Goal: Information Seeking & Learning: Check status

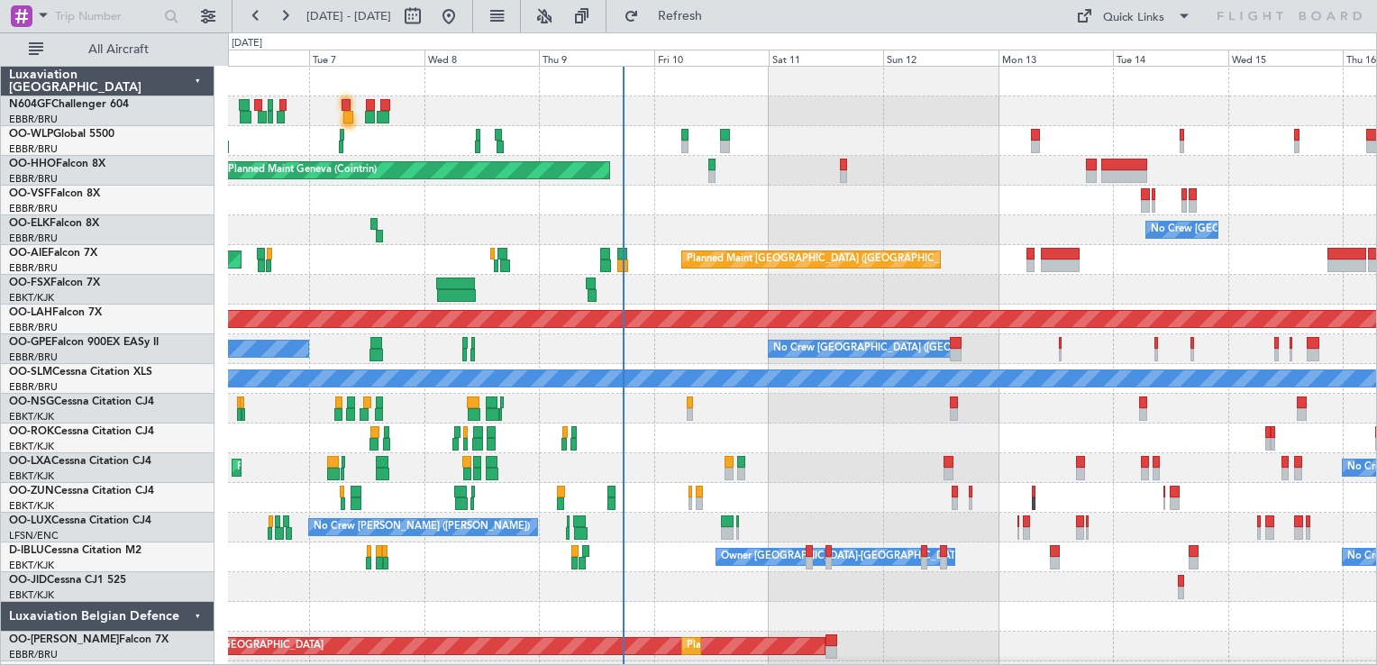
click at [824, 486] on div "Planned Maint Geneva (Cointrin) No Crew [GEOGRAPHIC_DATA] (Brussels National) U…" at bounding box center [802, 379] width 1148 height 625
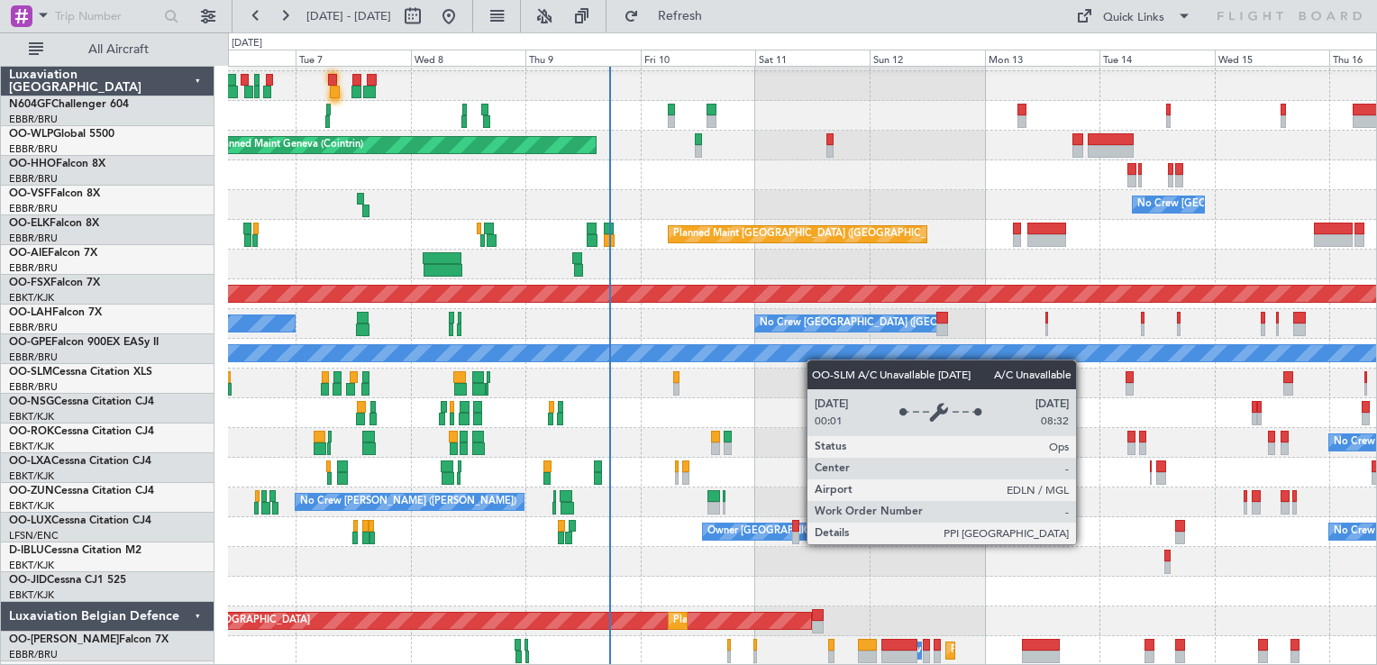
scroll to position [25, 0]
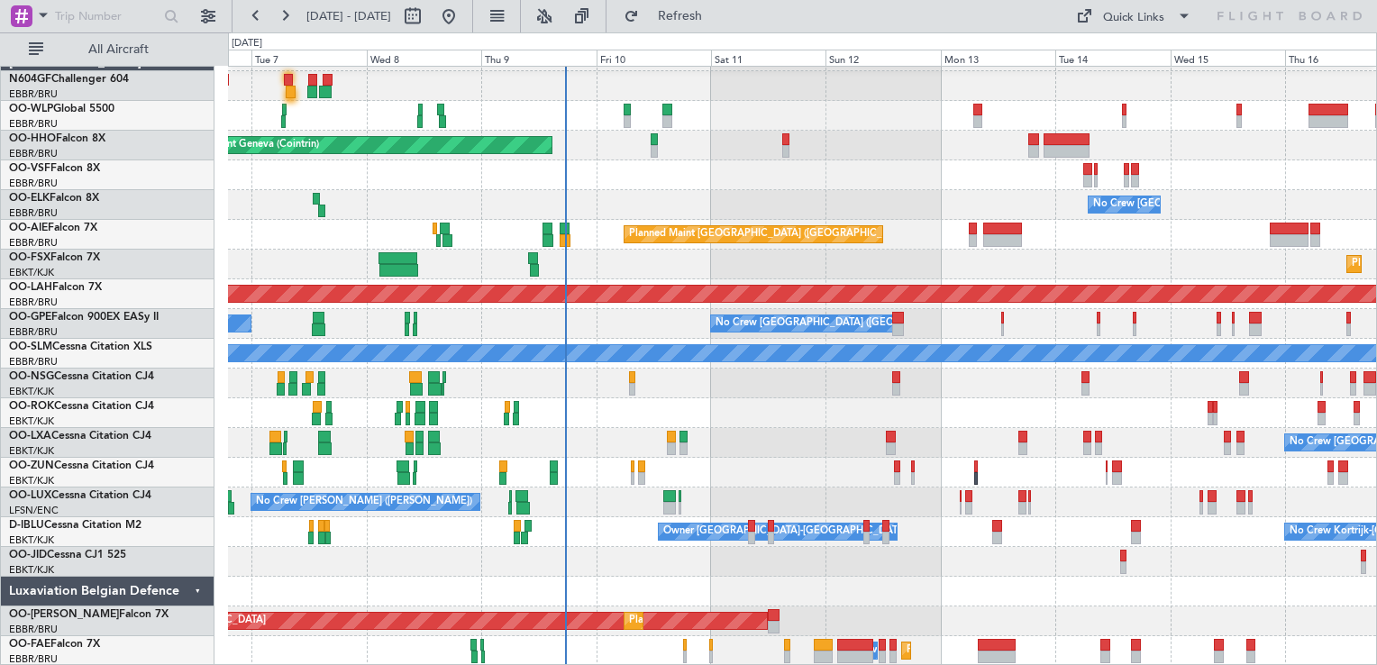
click at [772, 374] on div "Planned Maint Geneva (Cointrin) No Crew [GEOGRAPHIC_DATA] (Brussels National) P…" at bounding box center [802, 353] width 1148 height 625
click at [847, 592] on div at bounding box center [802, 592] width 1148 height 30
click at [940, 594] on div at bounding box center [802, 592] width 1148 height 30
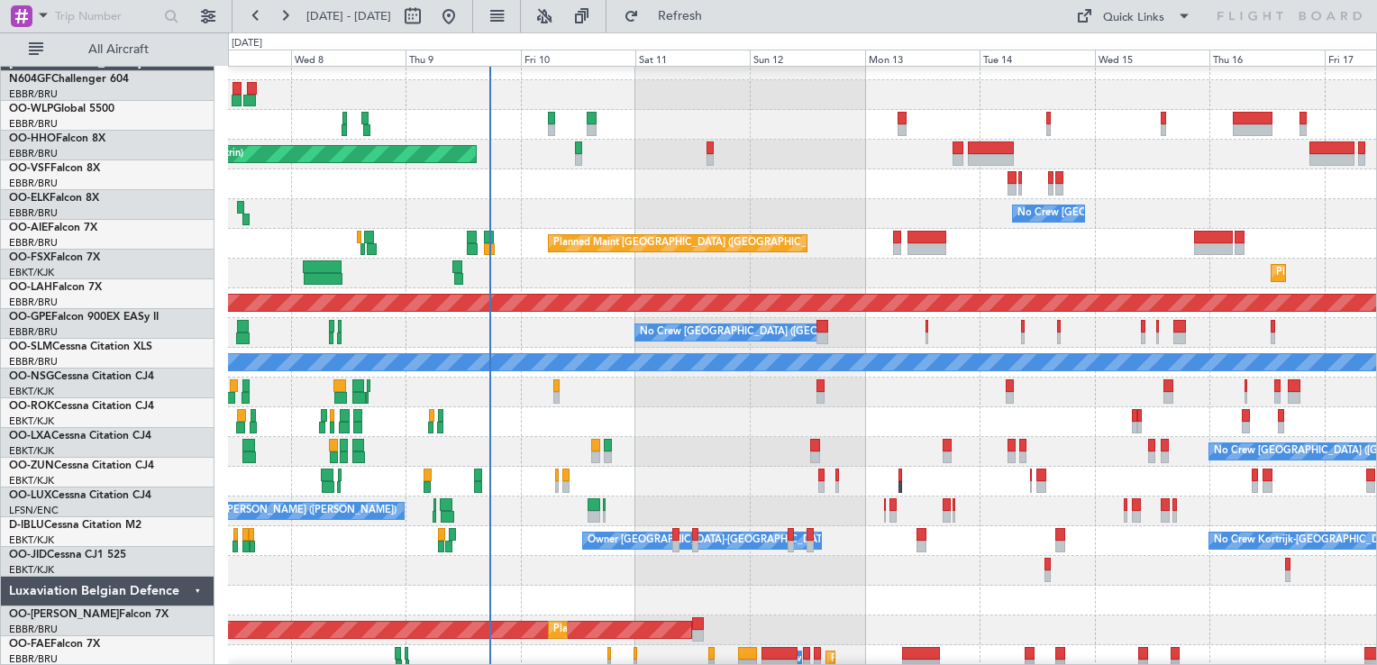
scroll to position [16, 0]
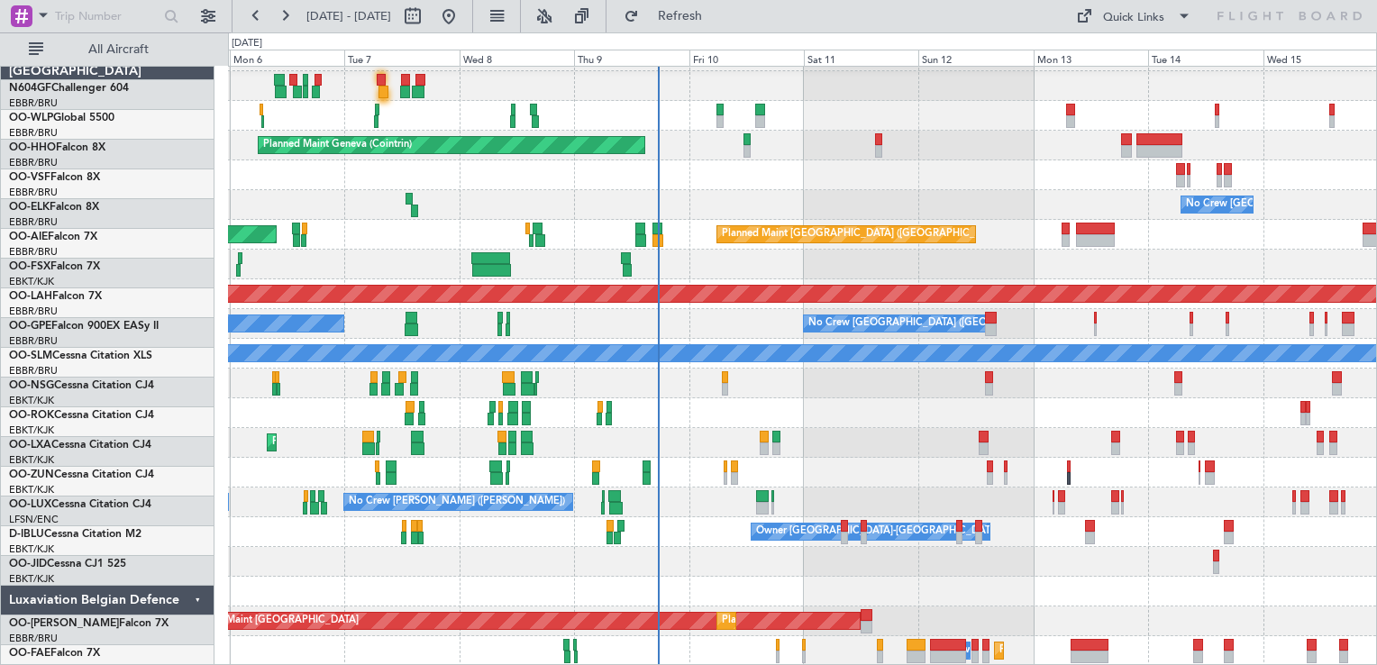
click at [916, 520] on div "Planned Maint Geneva (Cointrin) No Crew [GEOGRAPHIC_DATA] (Brussels National) P…" at bounding box center [802, 353] width 1148 height 625
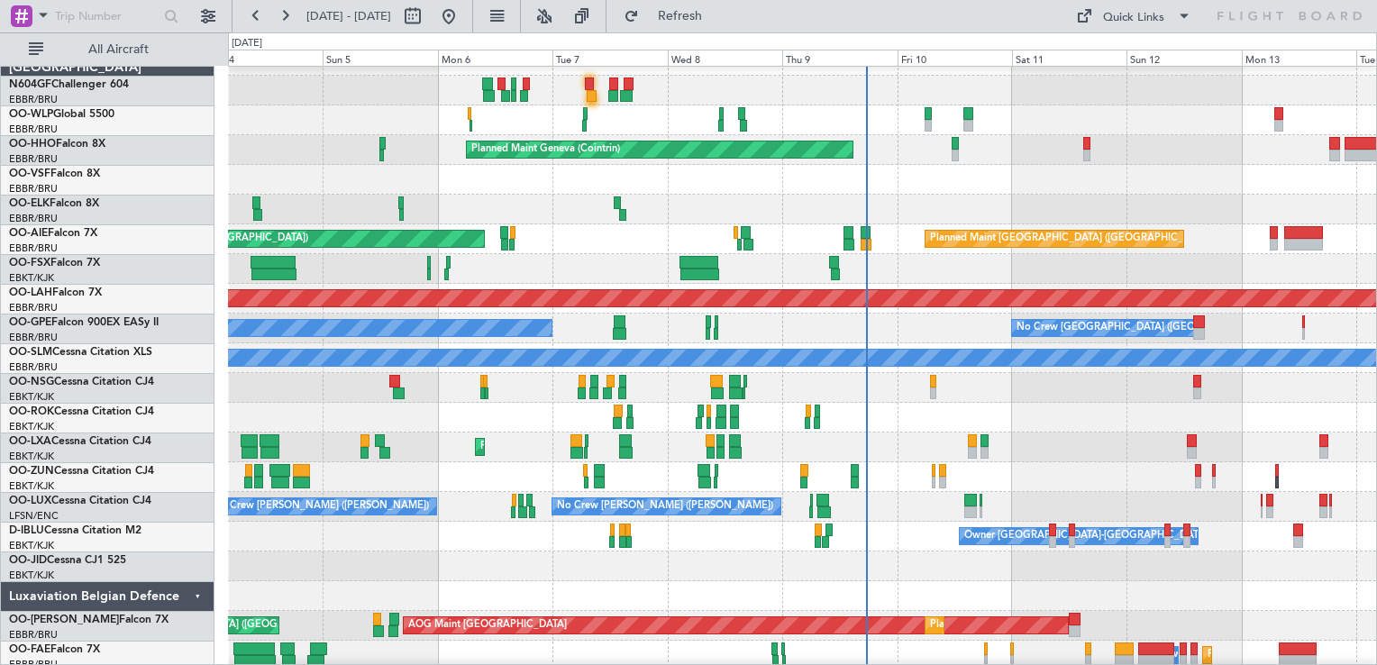
scroll to position [25, 0]
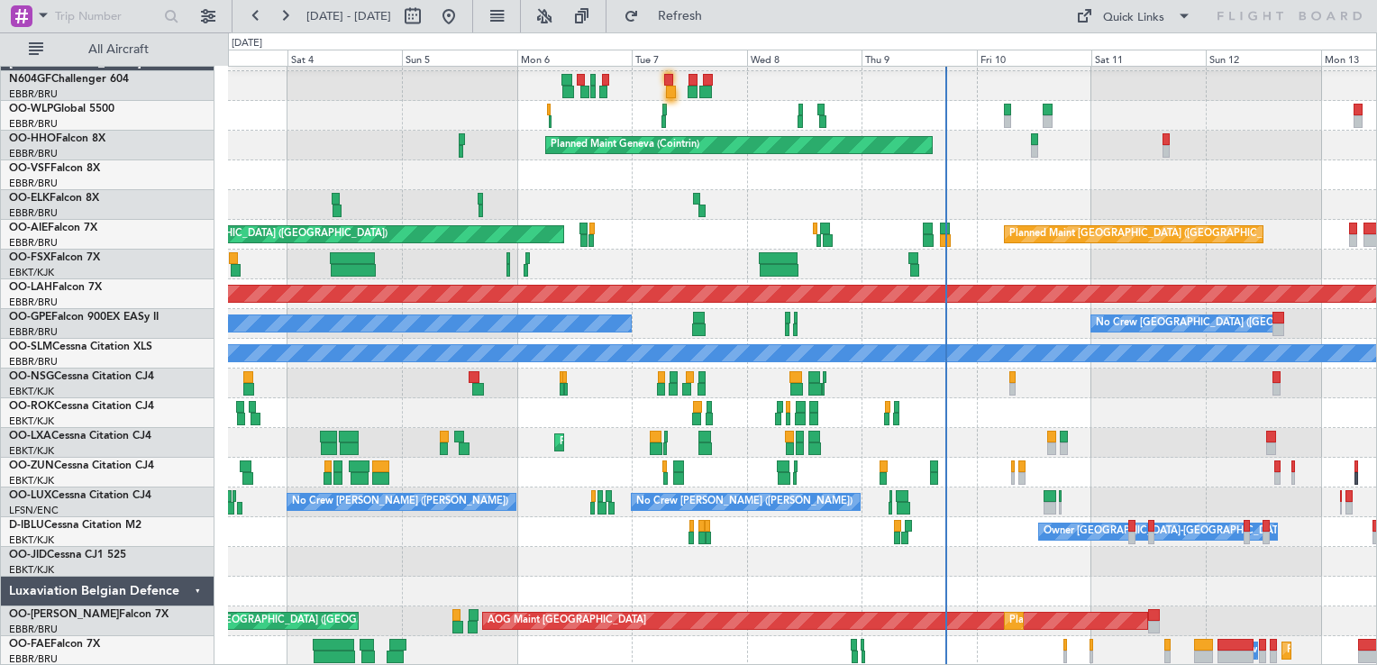
click at [981, 481] on div "Planned Maint Milan (Linate) Planned Maint Geneva ([GEOGRAPHIC_DATA]) No Crew […" at bounding box center [802, 353] width 1148 height 625
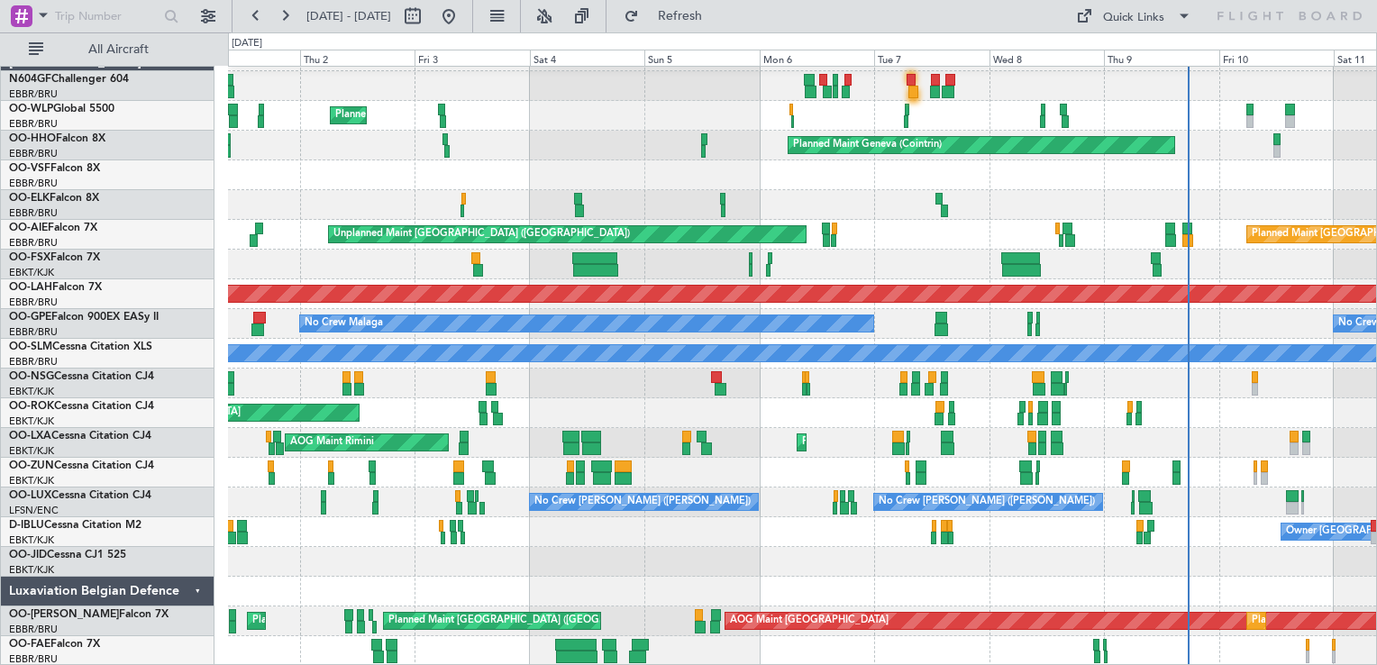
click at [667, 535] on div "Planned Maint Milan (Linate) Planned Maint Geneva ([GEOGRAPHIC_DATA]) Planned M…" at bounding box center [802, 353] width 1148 height 625
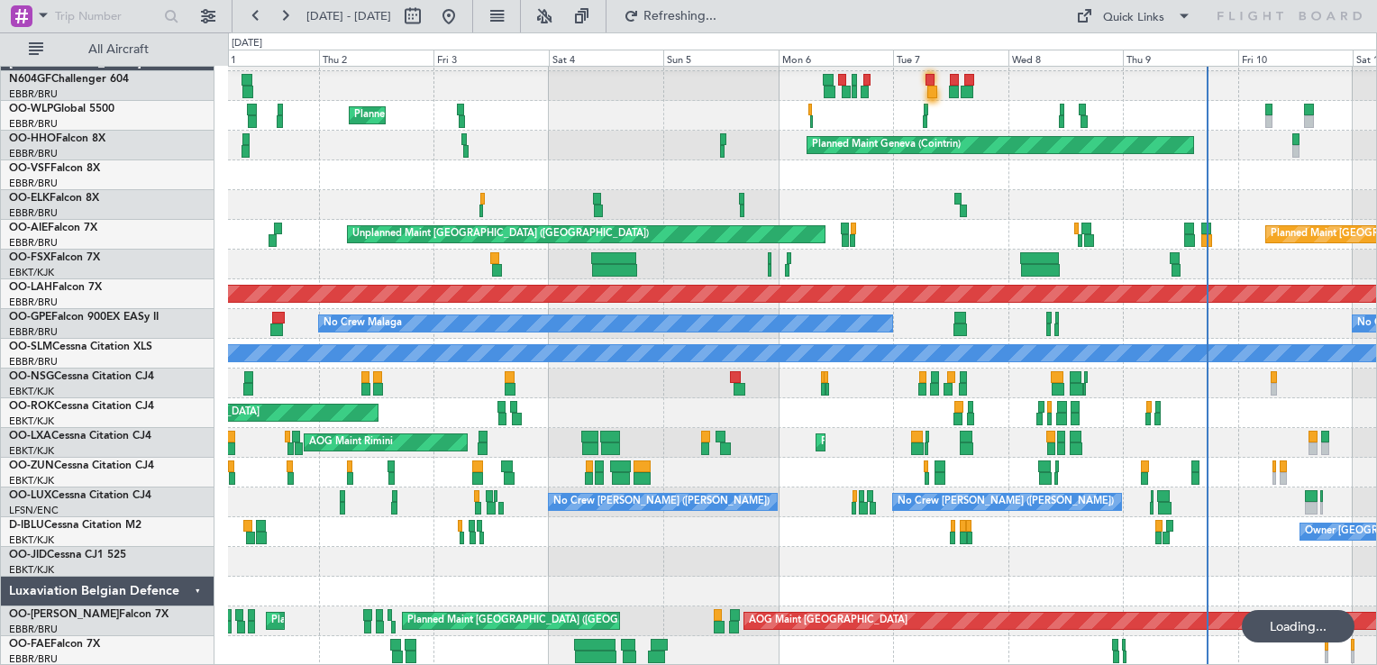
click at [852, 506] on div "Planned Maint Milan (Linate) Planned Maint Geneva ([GEOGRAPHIC_DATA]) Planned M…" at bounding box center [802, 353] width 1148 height 625
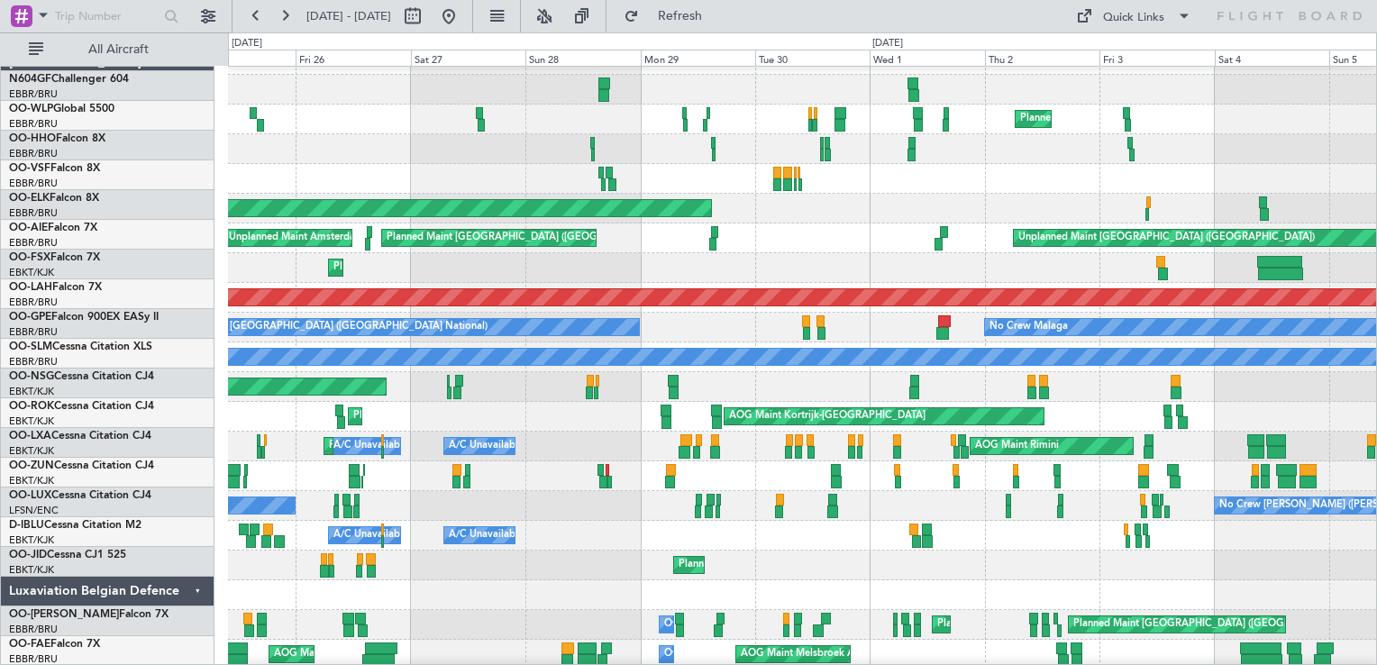
click at [584, 589] on div at bounding box center [802, 595] width 1148 height 30
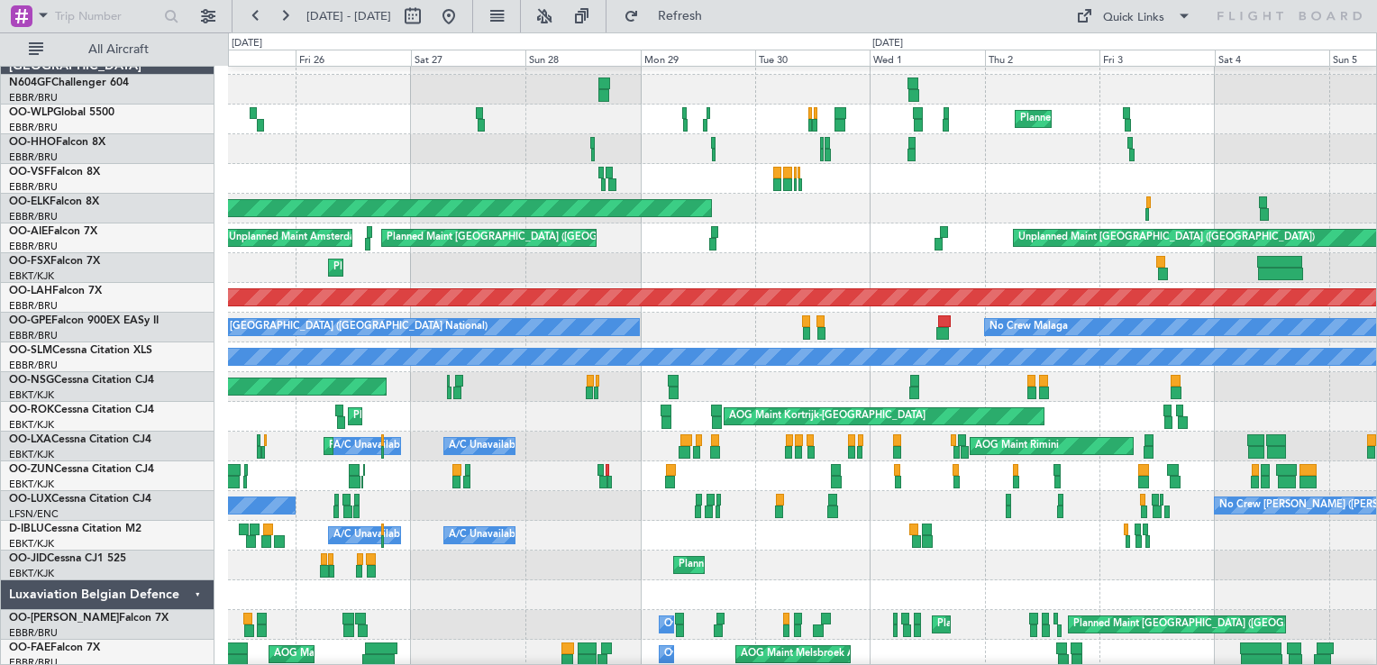
click at [648, 518] on div "Planned Maint Milan (Linate) Planned Maint Geneva ([GEOGRAPHIC_DATA]) Planned M…" at bounding box center [802, 357] width 1148 height 625
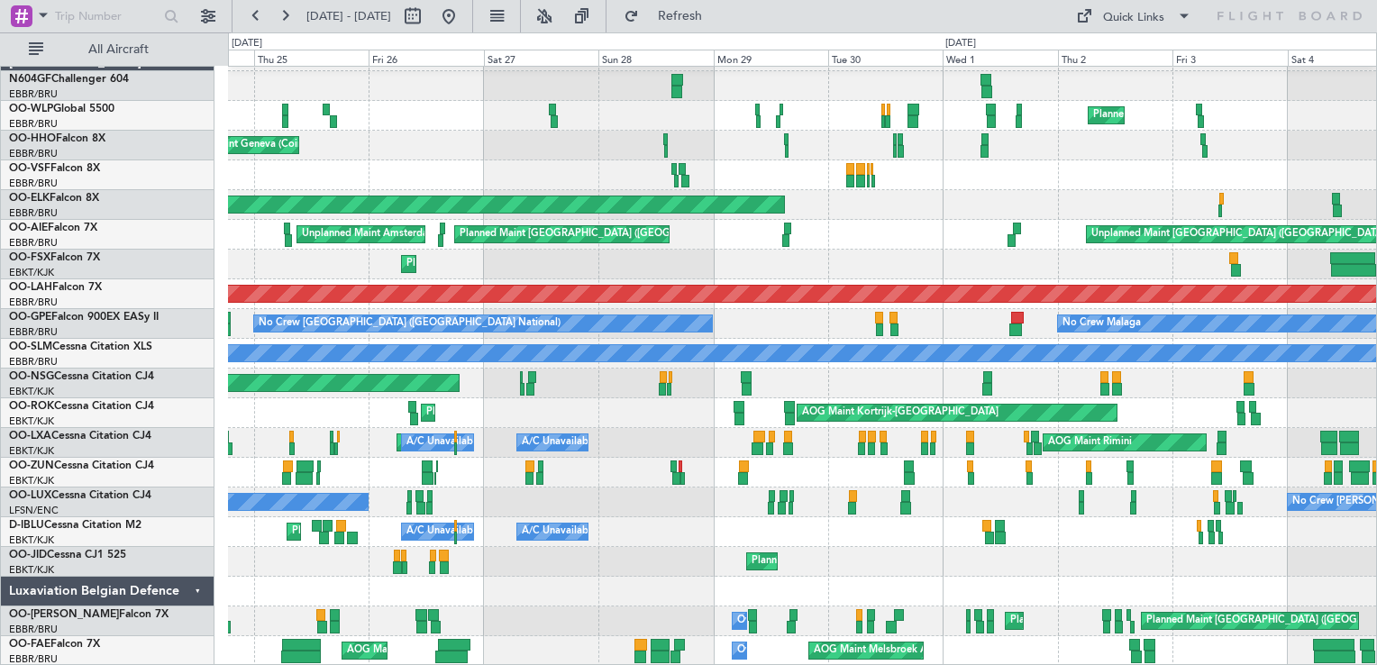
click at [594, 570] on div "Planned Maint Milan (Linate) Planned Maint Geneva ([GEOGRAPHIC_DATA]) Planned M…" at bounding box center [802, 353] width 1148 height 625
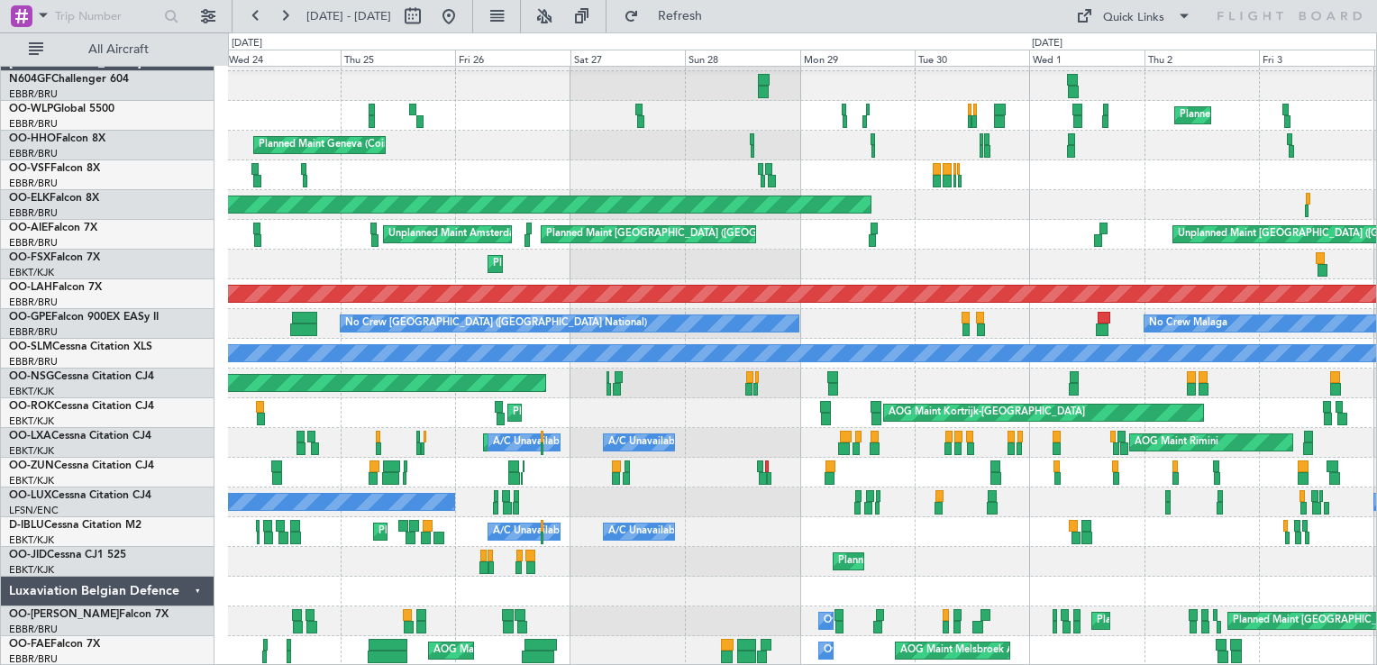
click at [474, 553] on div "Planned Maint Milan (Linate) Planned Maint Geneva ([GEOGRAPHIC_DATA]) Planned M…" at bounding box center [802, 353] width 1148 height 625
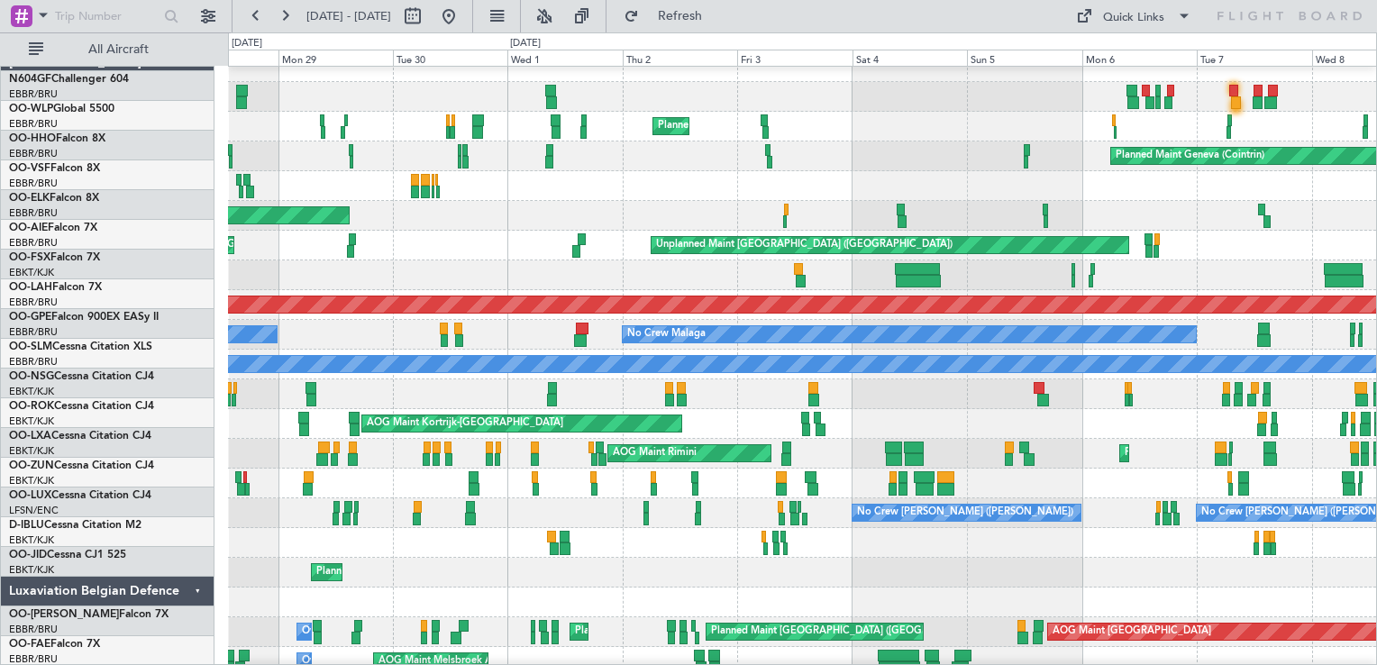
click at [644, 553] on div "A/C Unavailable [GEOGRAPHIC_DATA]-[GEOGRAPHIC_DATA] A/C Unavailable [GEOGRAPHIC…" at bounding box center [802, 543] width 1148 height 30
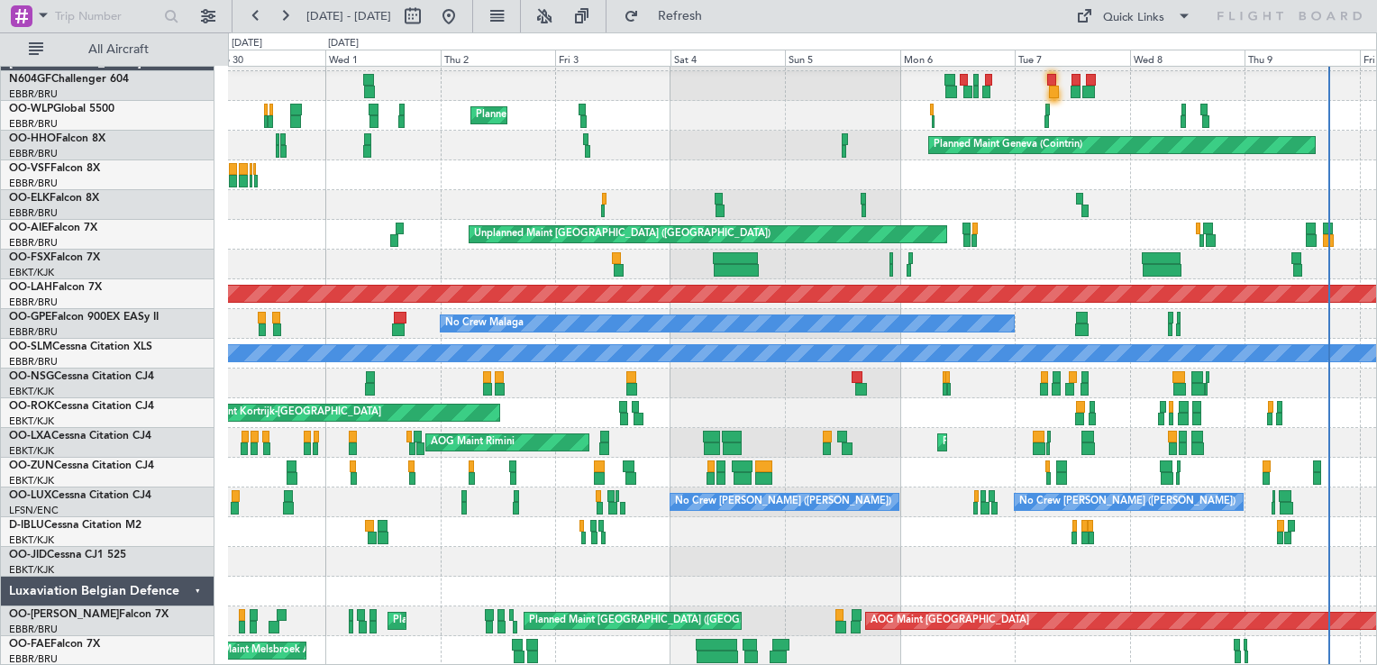
click at [805, 563] on div "Planned Maint Milan (Linate) Planned Maint Geneva ([GEOGRAPHIC_DATA]) Planned M…" at bounding box center [802, 353] width 1148 height 625
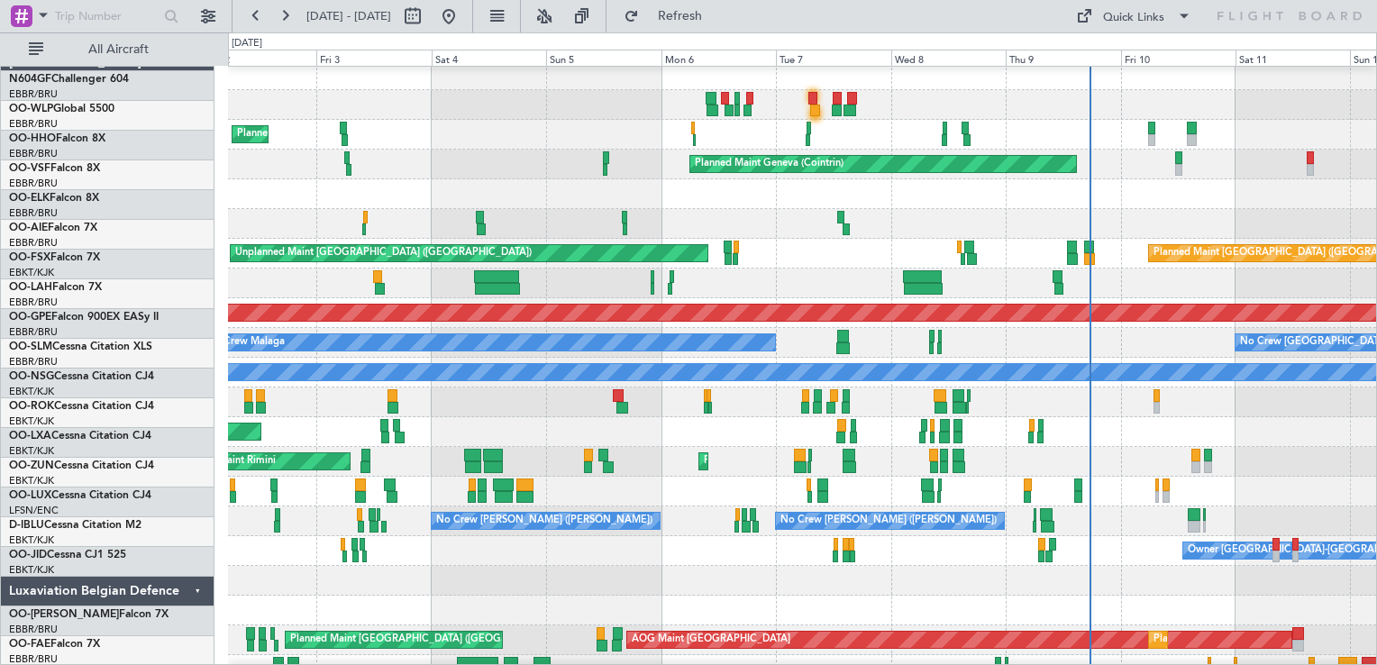
scroll to position [6, 0]
